Goal: Register for event/course

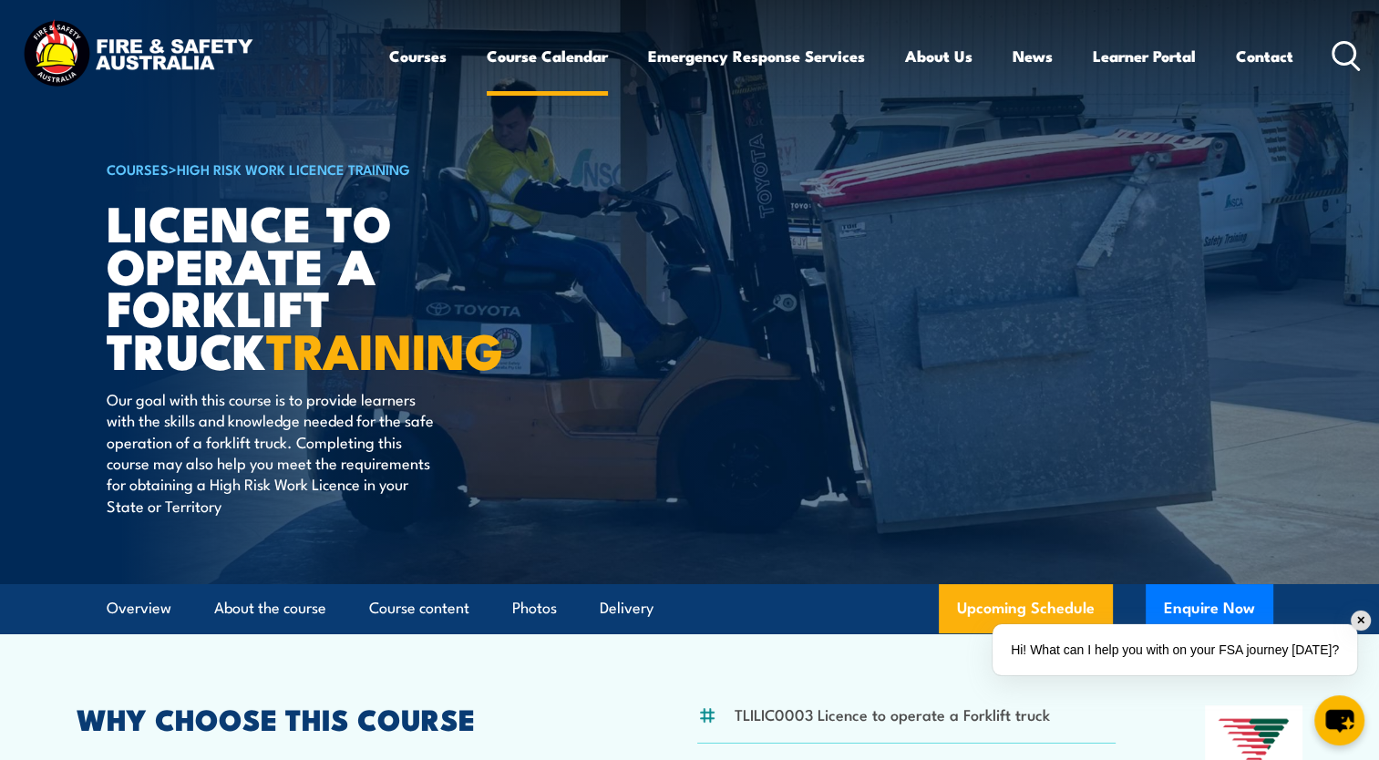
click at [579, 65] on link "Course Calendar" at bounding box center [547, 56] width 121 height 48
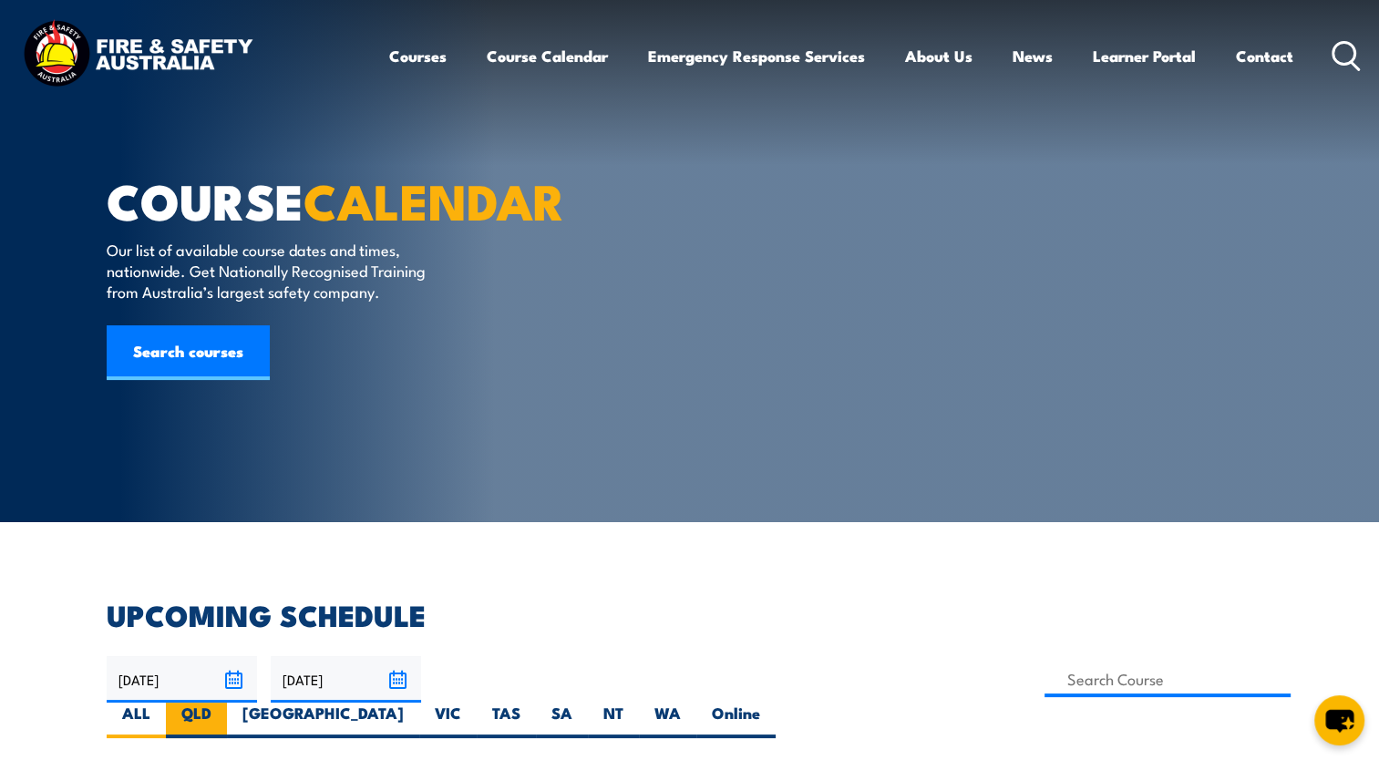
click at [227, 703] on label "QLD" at bounding box center [196, 721] width 61 height 36
click at [223, 703] on input "QLD" at bounding box center [217, 709] width 12 height 12
radio input "true"
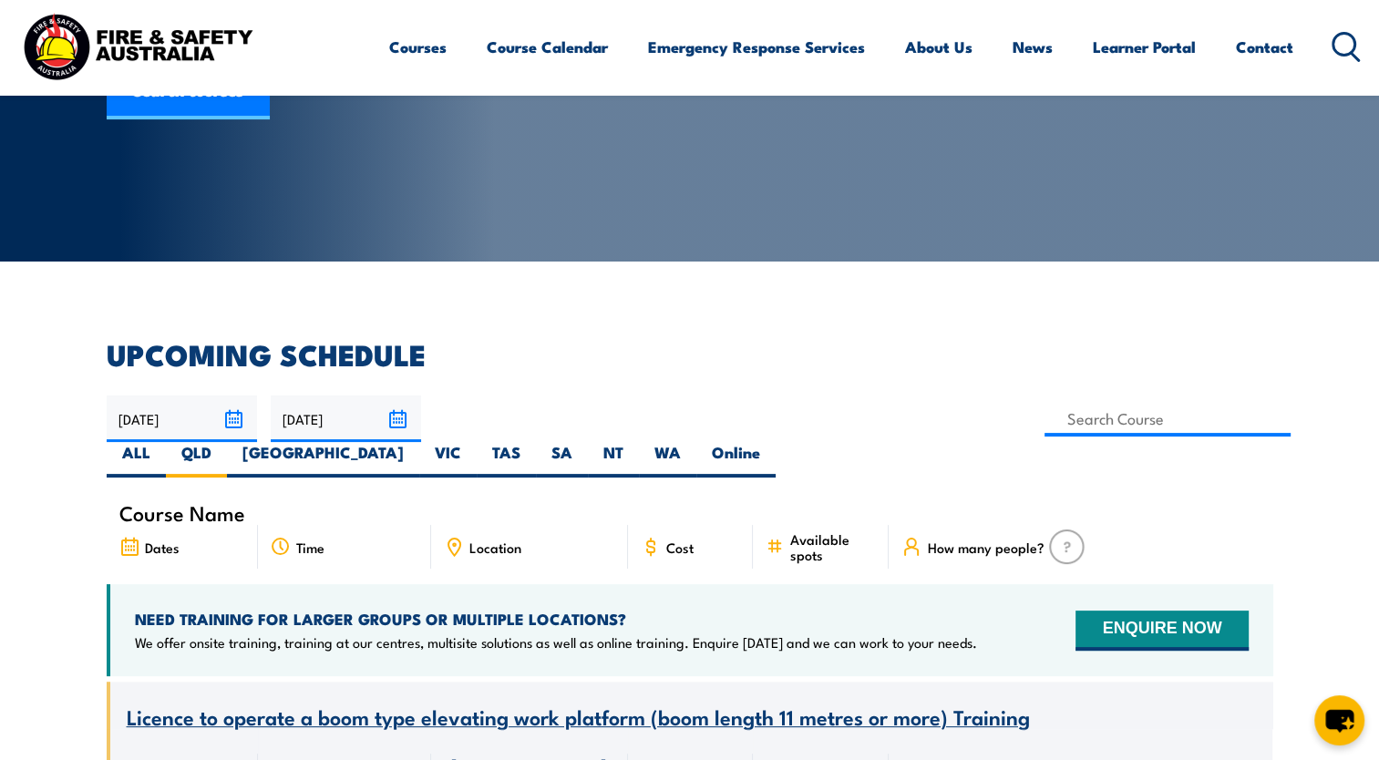
scroll to position [273, 0]
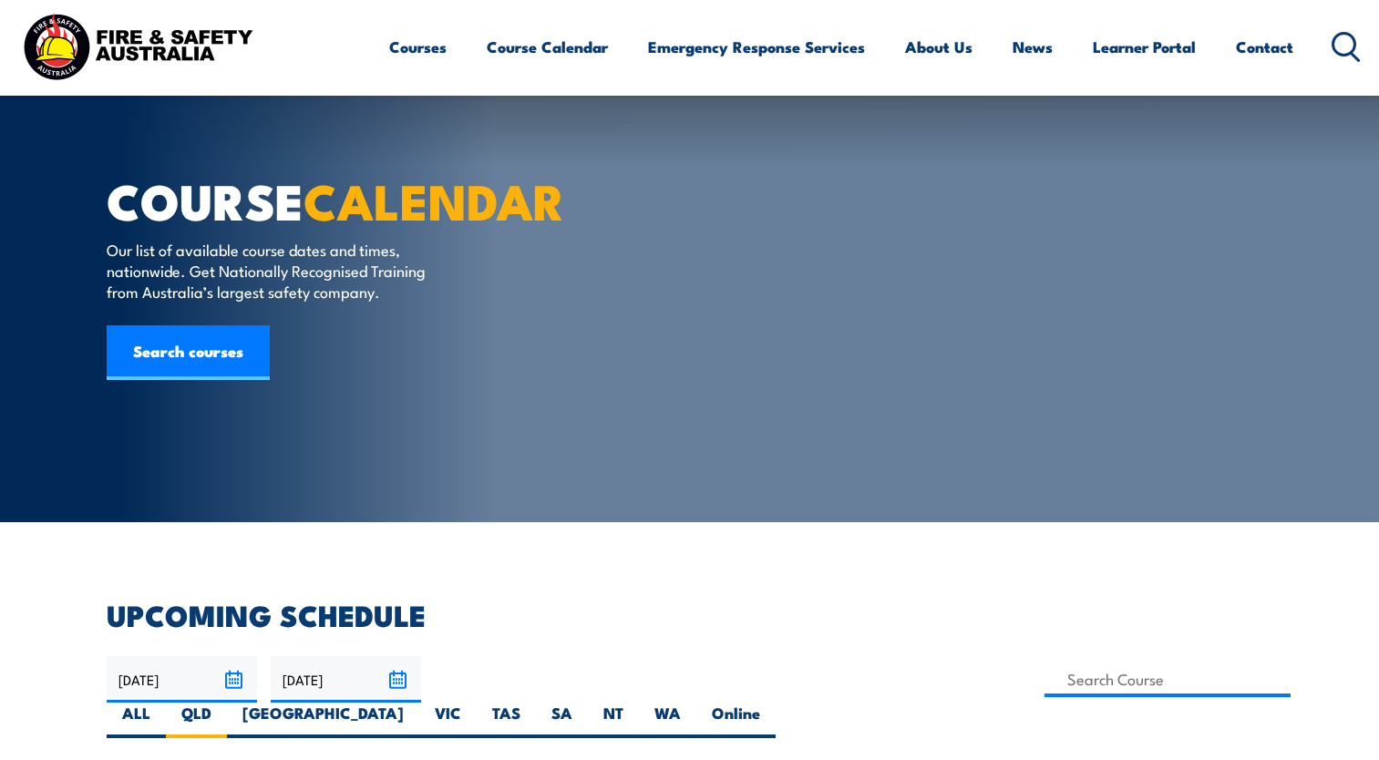
scroll to position [273, 0]
